Goal: Task Accomplishment & Management: Manage account settings

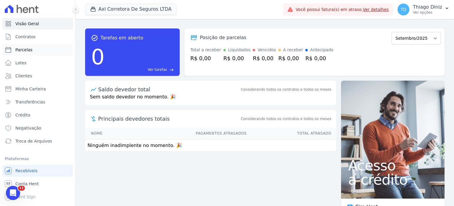
click at [29, 46] on link "Parcelas" at bounding box center [37, 50] width 71 height 12
select select
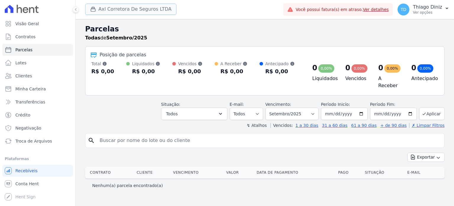
click at [123, 13] on button "Axl Corretora De Seguros LTDA" at bounding box center [130, 9] width 91 height 11
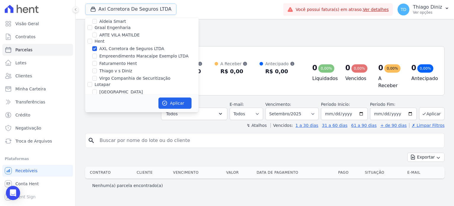
scroll to position [105, 0]
click at [95, 47] on input "AXL Corretora de Seguros LTDA" at bounding box center [94, 48] width 5 height 5
checkbox input "false"
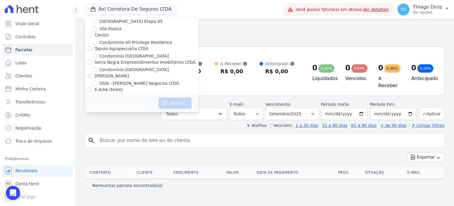
scroll to position [57, 0]
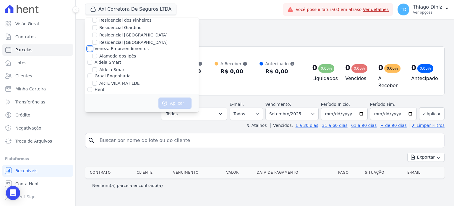
click at [90, 49] on input "Veneza Empreendimentos" at bounding box center [90, 48] width 5 height 5
checkbox input "true"
click at [172, 106] on button "Aplicar" at bounding box center [175, 102] width 33 height 11
select select
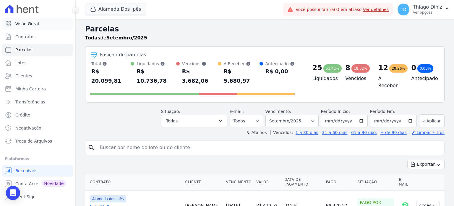
click at [46, 23] on link "Visão Geral" at bounding box center [37, 24] width 71 height 12
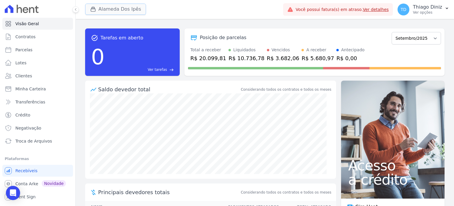
click at [129, 8] on button "Alameda Dos Ipês" at bounding box center [115, 9] width 61 height 11
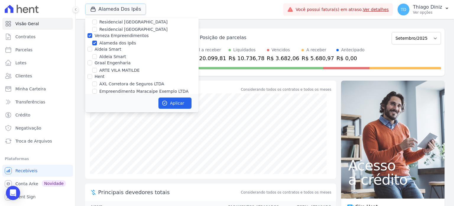
scroll to position [70, 0]
click at [90, 36] on input "Veneza Empreendimentos" at bounding box center [90, 35] width 5 height 5
checkbox input "false"
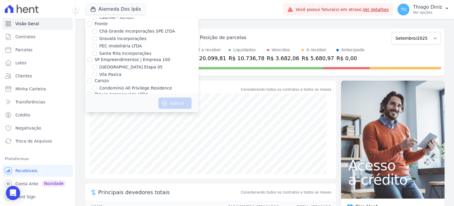
scroll to position [205, 0]
click at [94, 33] on input "Chã Grande Incorporações SPE LTDA" at bounding box center [94, 32] width 5 height 5
checkbox input "true"
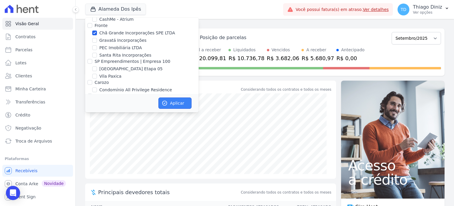
click at [179, 103] on button "Aplicar" at bounding box center [175, 102] width 33 height 11
